Goal: Task Accomplishment & Management: Complete application form

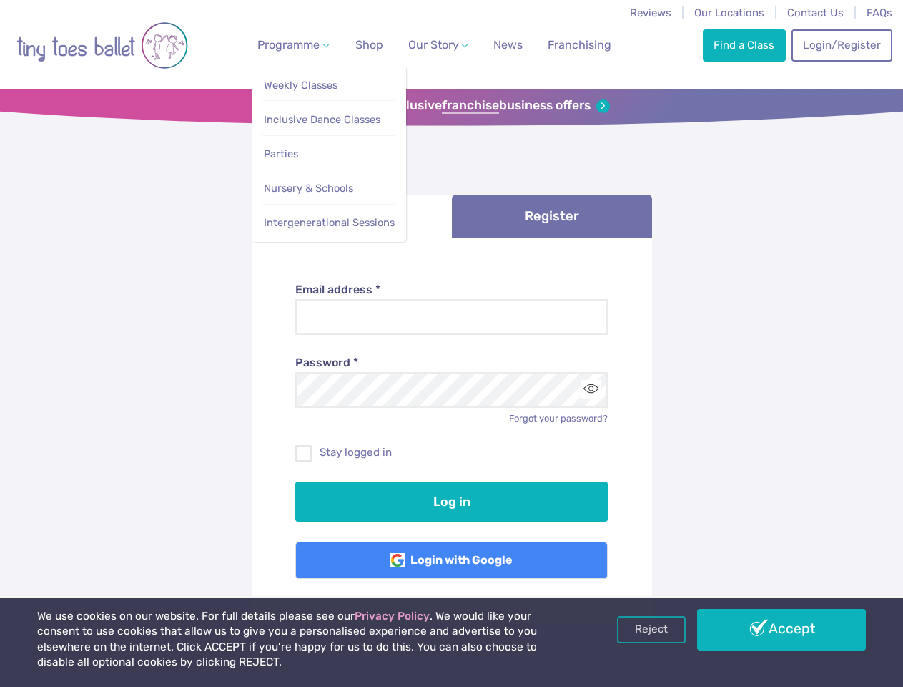
click at [290, 44] on span "Programme" at bounding box center [288, 45] width 62 height 14
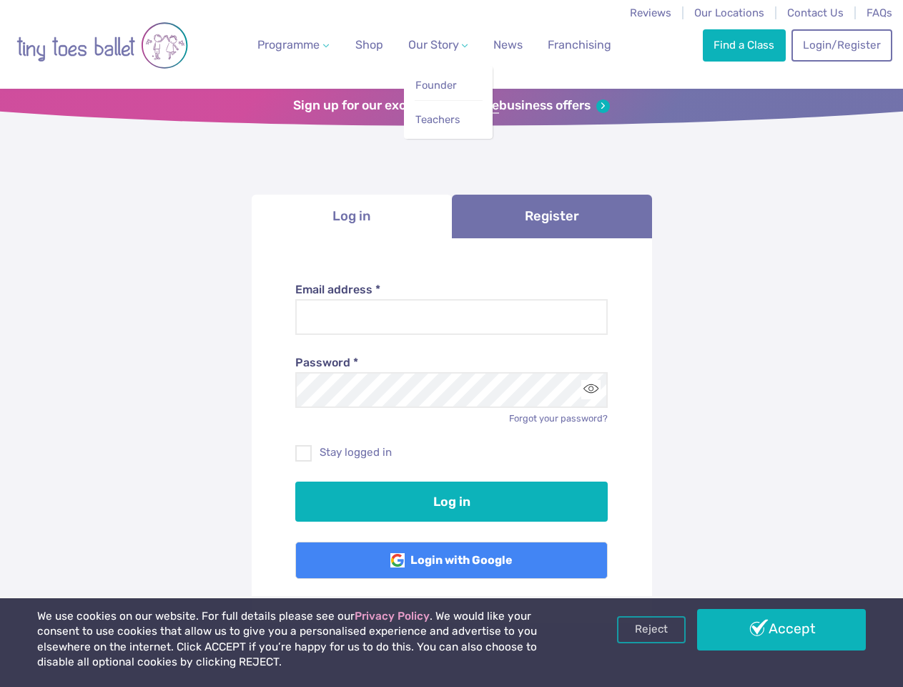
click at [426, 44] on span "Our Story" at bounding box center [433, 45] width 51 height 14
click at [451, 106] on strong "franchise" at bounding box center [470, 106] width 57 height 16
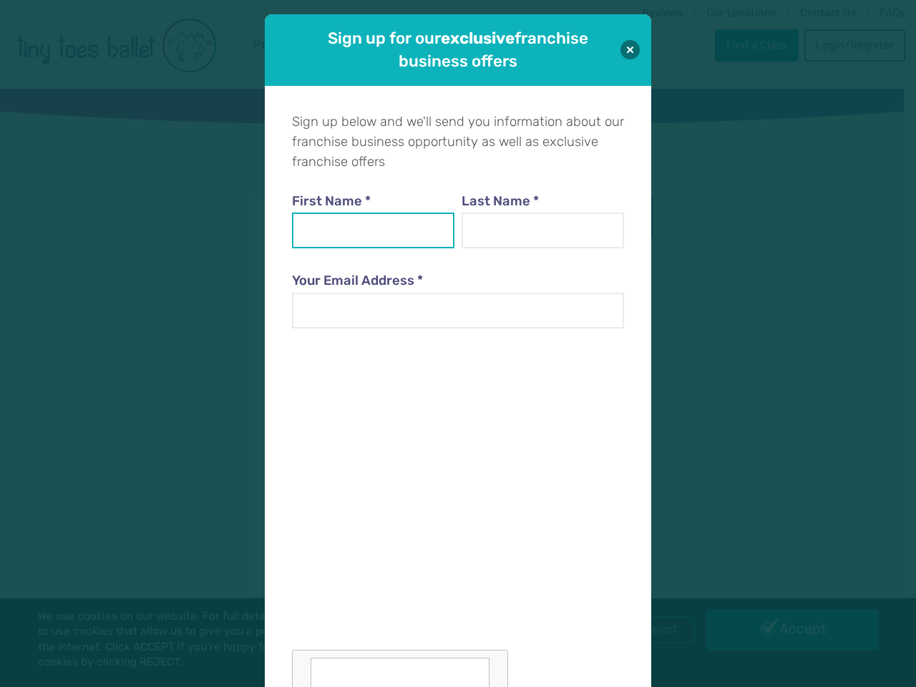
click at [352, 216] on input "First Name *" at bounding box center [373, 230] width 163 height 36
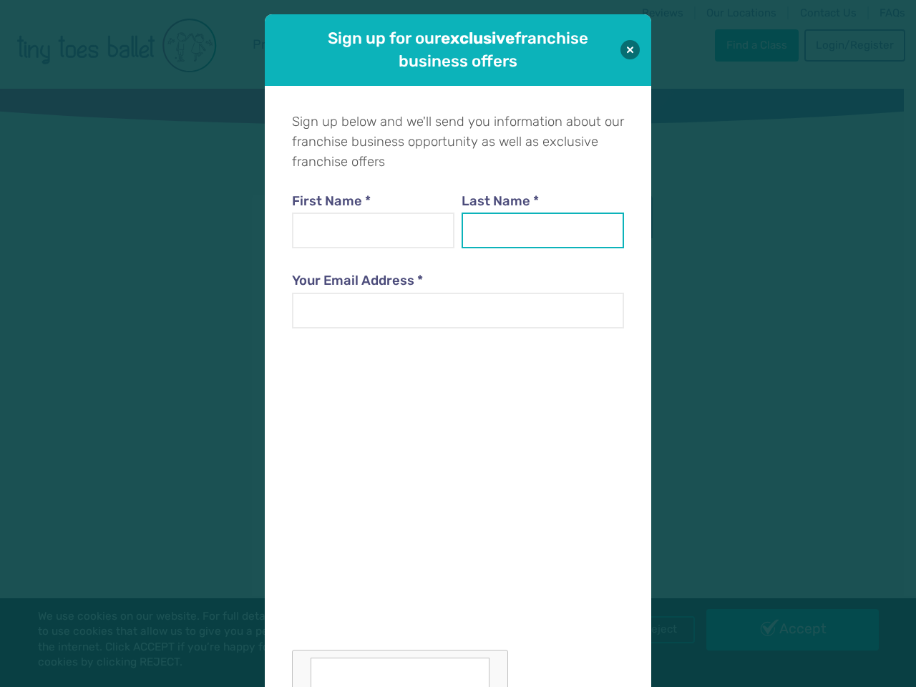
click at [552, 216] on input "Last Name *" at bounding box center [542, 230] width 163 height 36
click at [591, 389] on div at bounding box center [458, 520] width 332 height 350
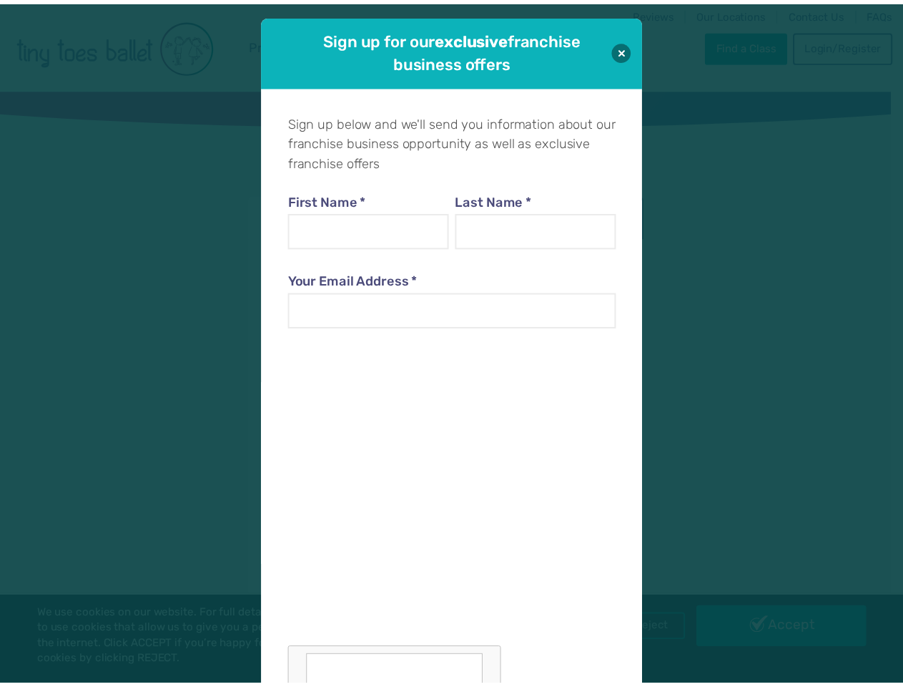
scroll to position [14, 0]
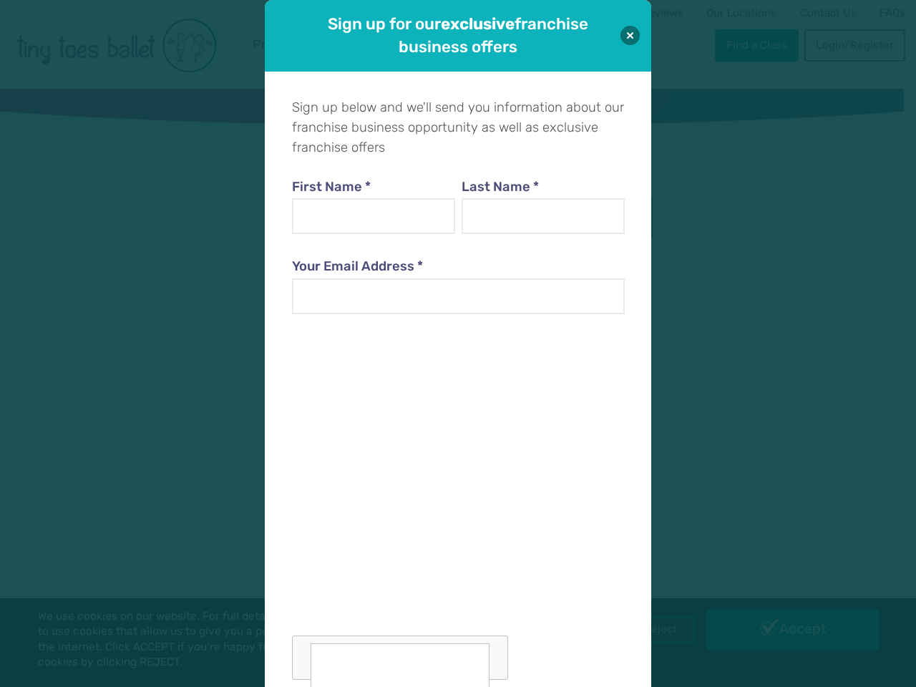
click at [652, 629] on div "Sign up for our exclusive franchise business offers Sign up below and we'll sen…" at bounding box center [458, 343] width 916 height 687
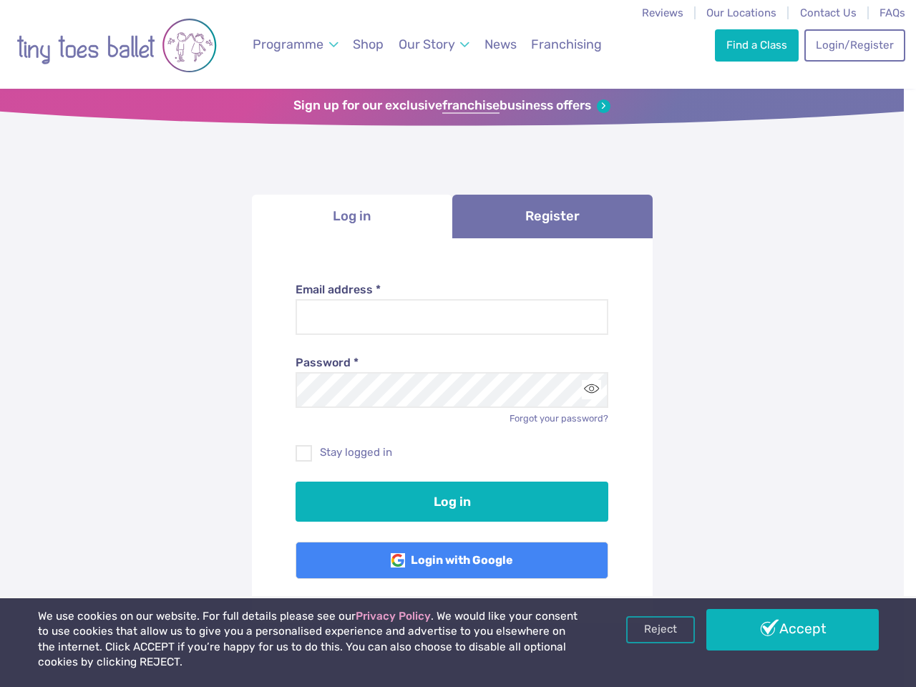
click at [782, 629] on div "Sign up for our exclusive franchise business offers Sign up below and we'll sen…" at bounding box center [458, 343] width 916 height 687
